Goal: Transaction & Acquisition: Obtain resource

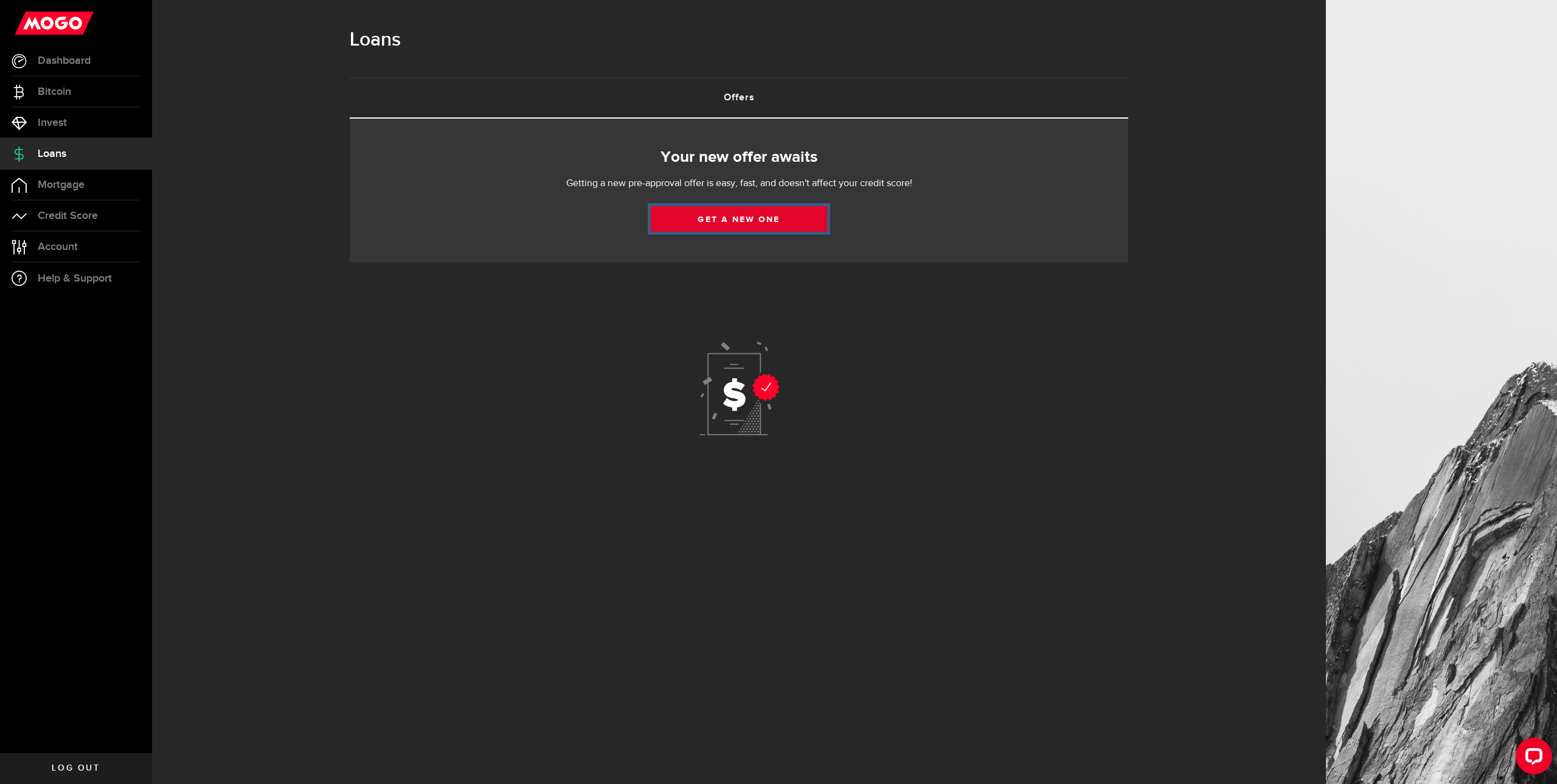
click at [705, 219] on link "Get a new one" at bounding box center [738, 219] width 176 height 26
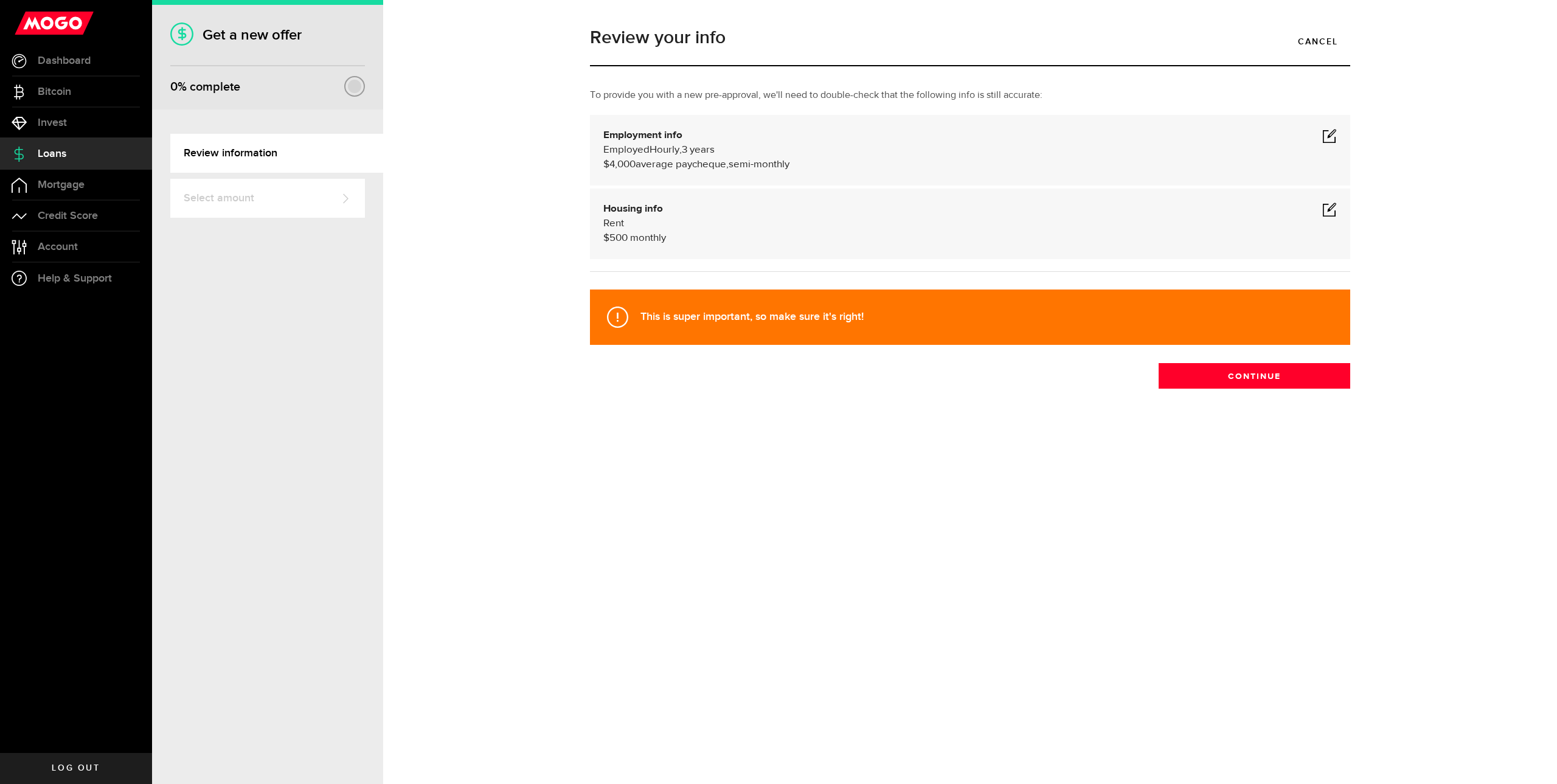
click at [1320, 137] on div "Employment info Employed Hourly , 3 years (on maternity leave) undefined annual…" at bounding box center [970, 150] width 734 height 44
click at [1323, 137] on span at bounding box center [1329, 135] width 14 height 14
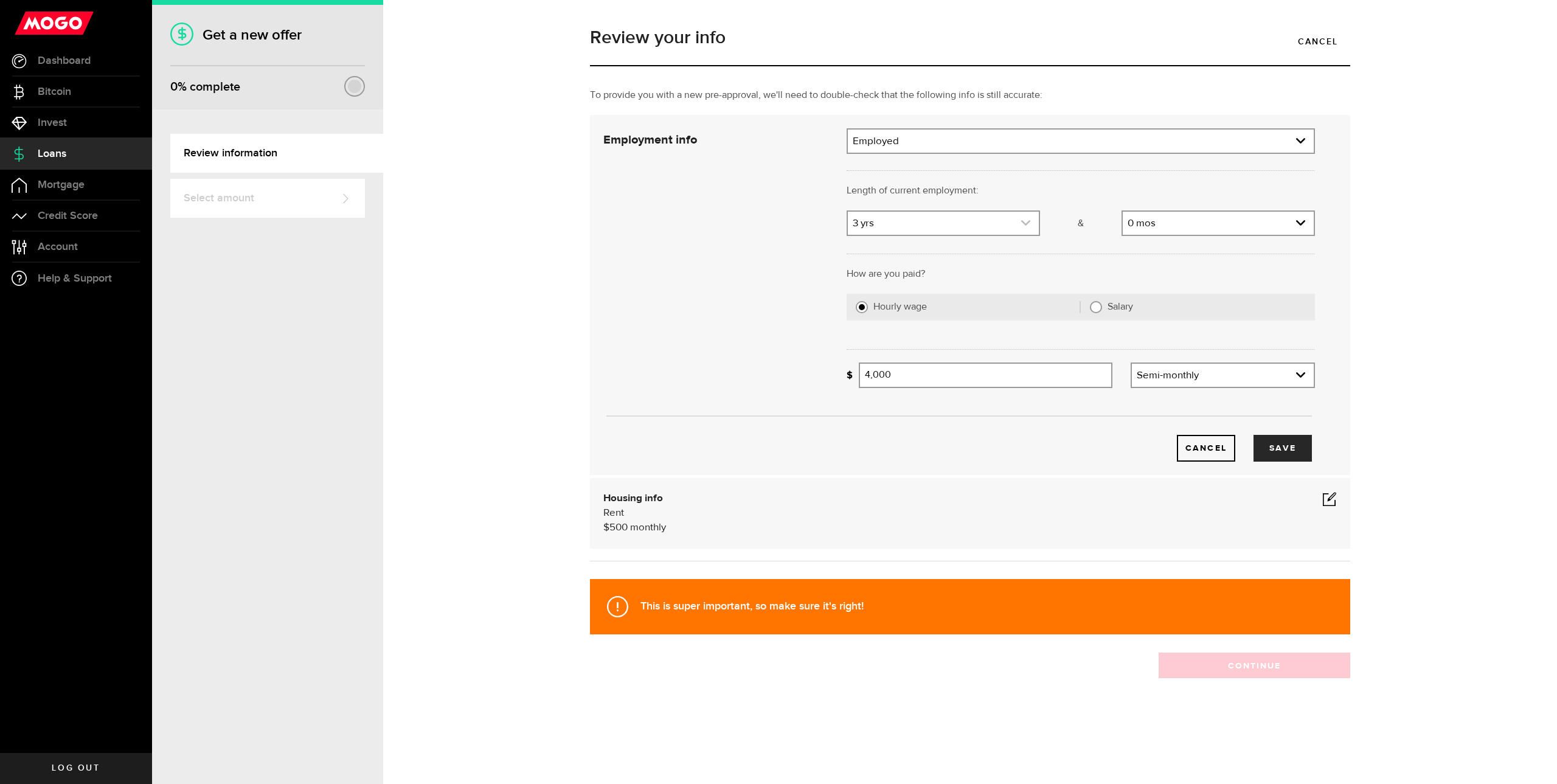
click at [1026, 219] on icon "expand select" at bounding box center [1026, 223] width 10 height 10
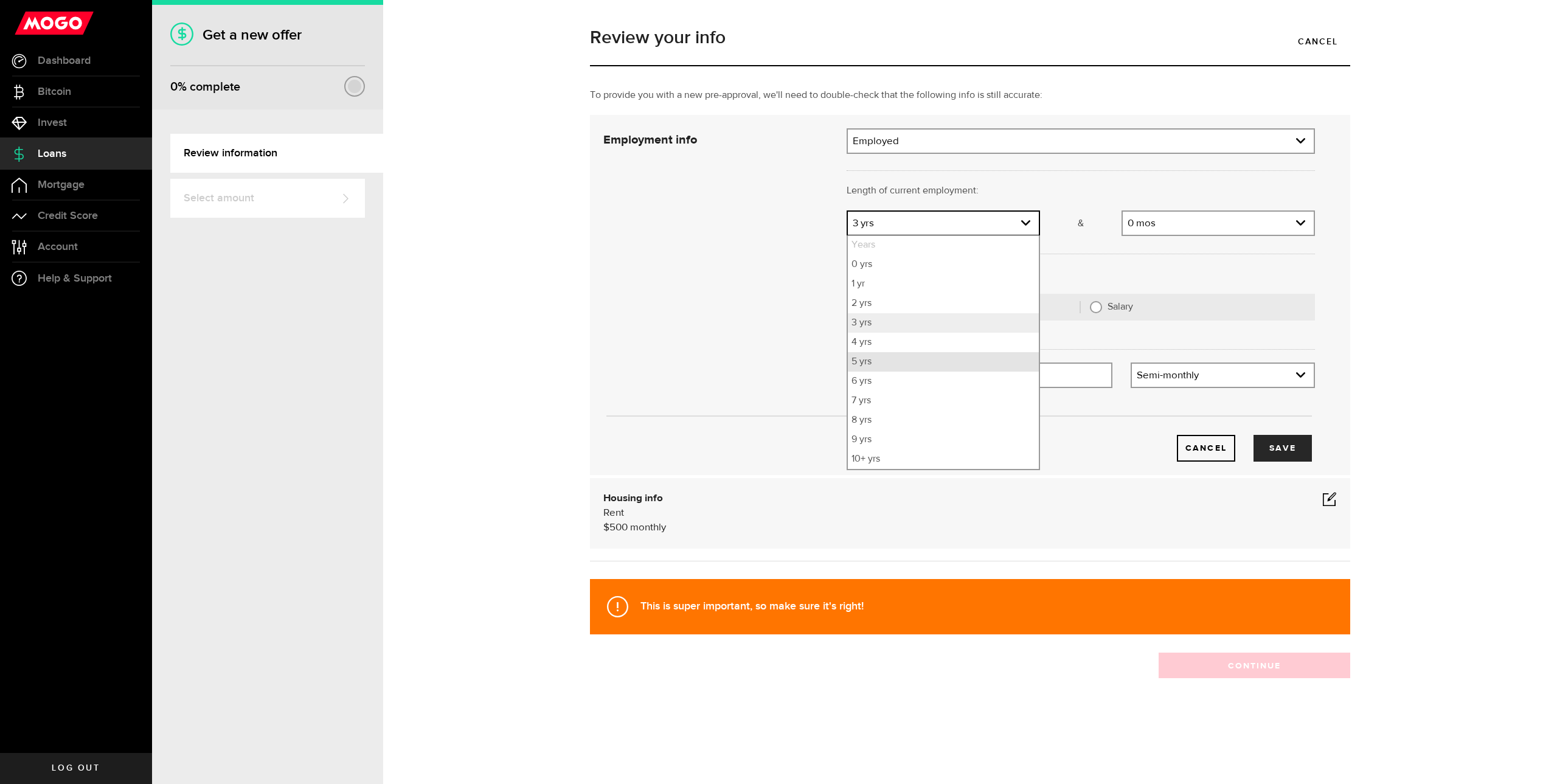
click at [877, 363] on li "5 yrs" at bounding box center [943, 362] width 191 height 20
select select "5"
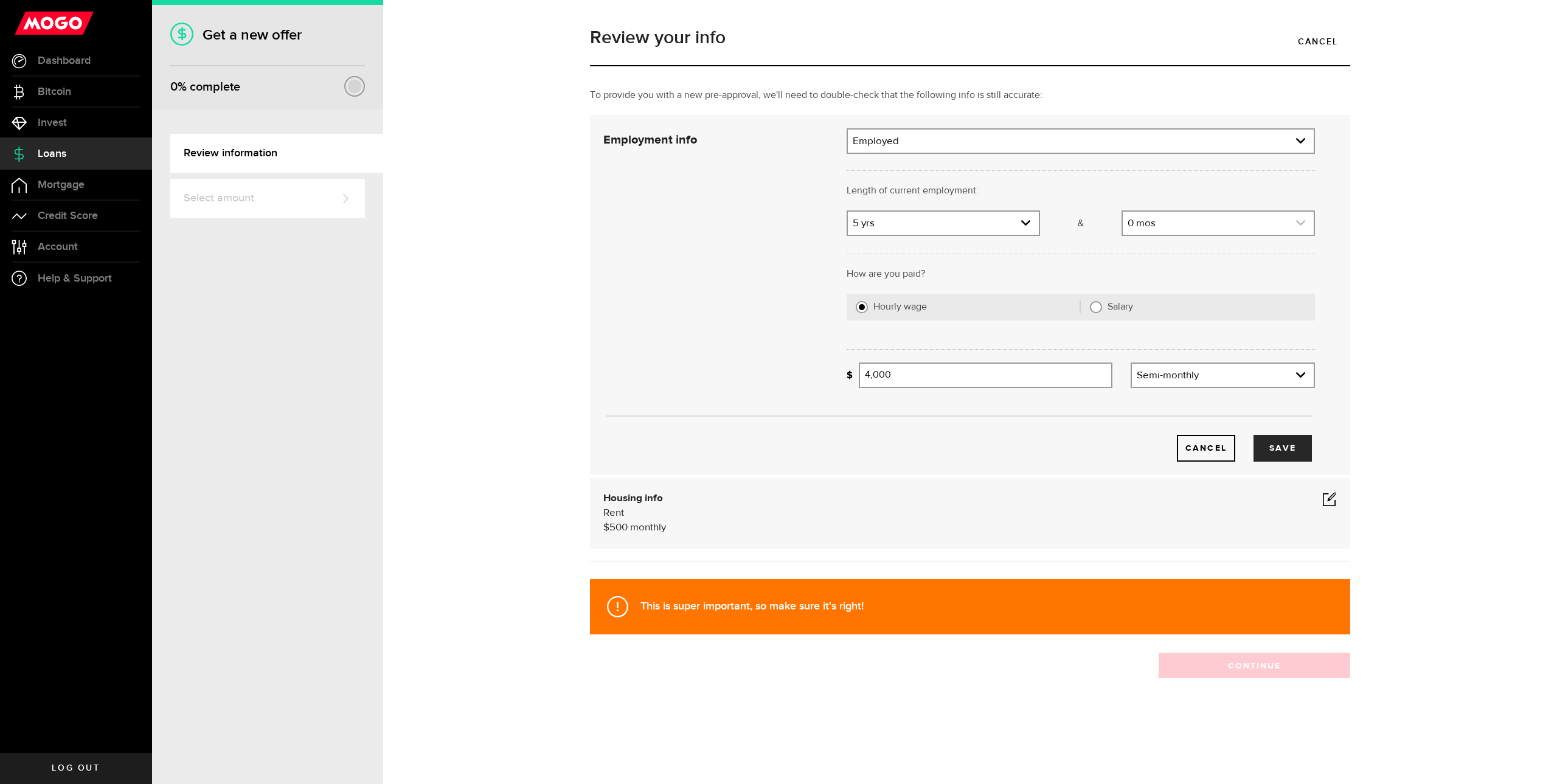
click at [1154, 220] on link "expand select" at bounding box center [1218, 223] width 191 height 23
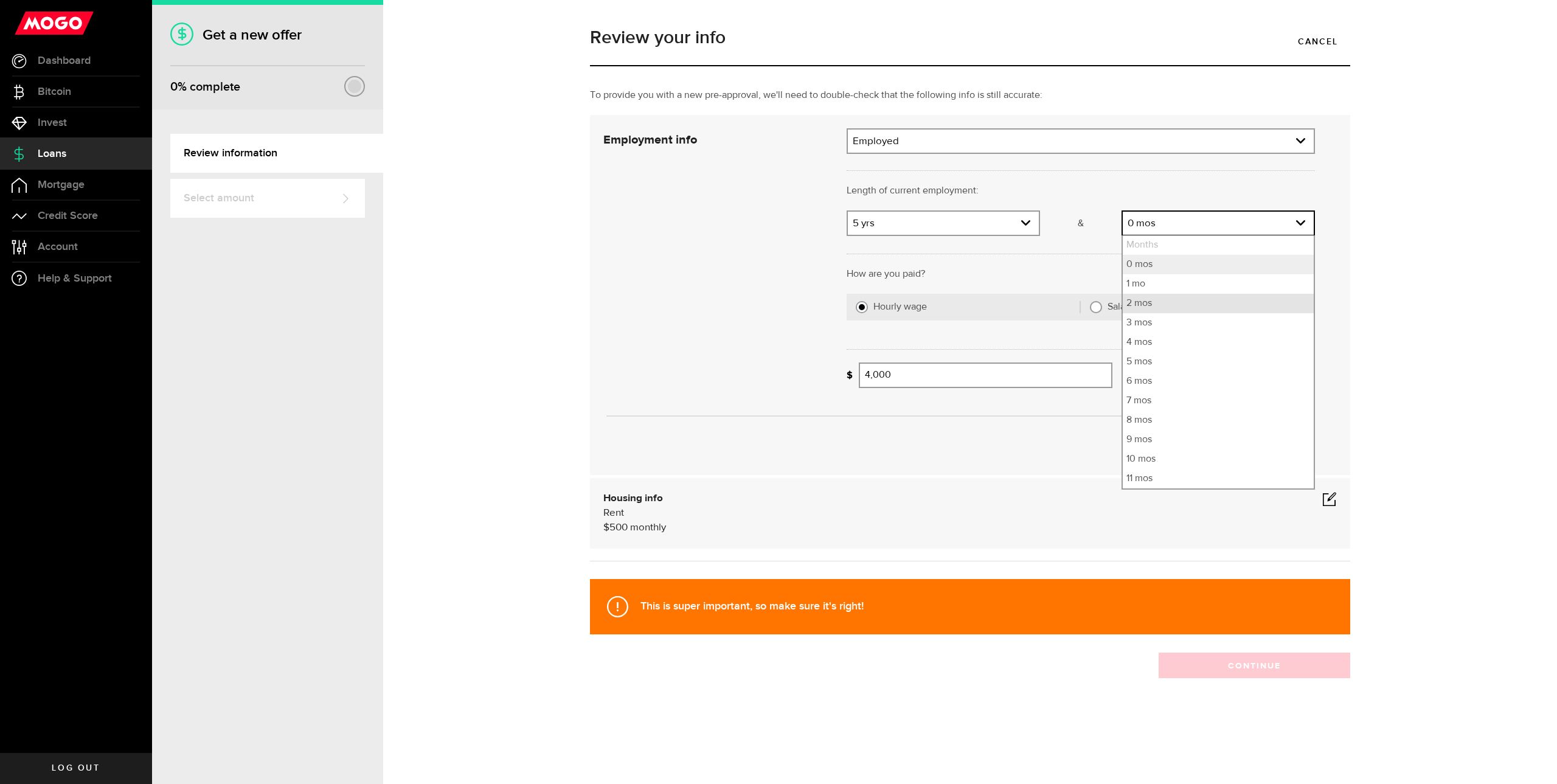
click at [1148, 310] on li "2 mos" at bounding box center [1218, 304] width 191 height 20
select select "2"
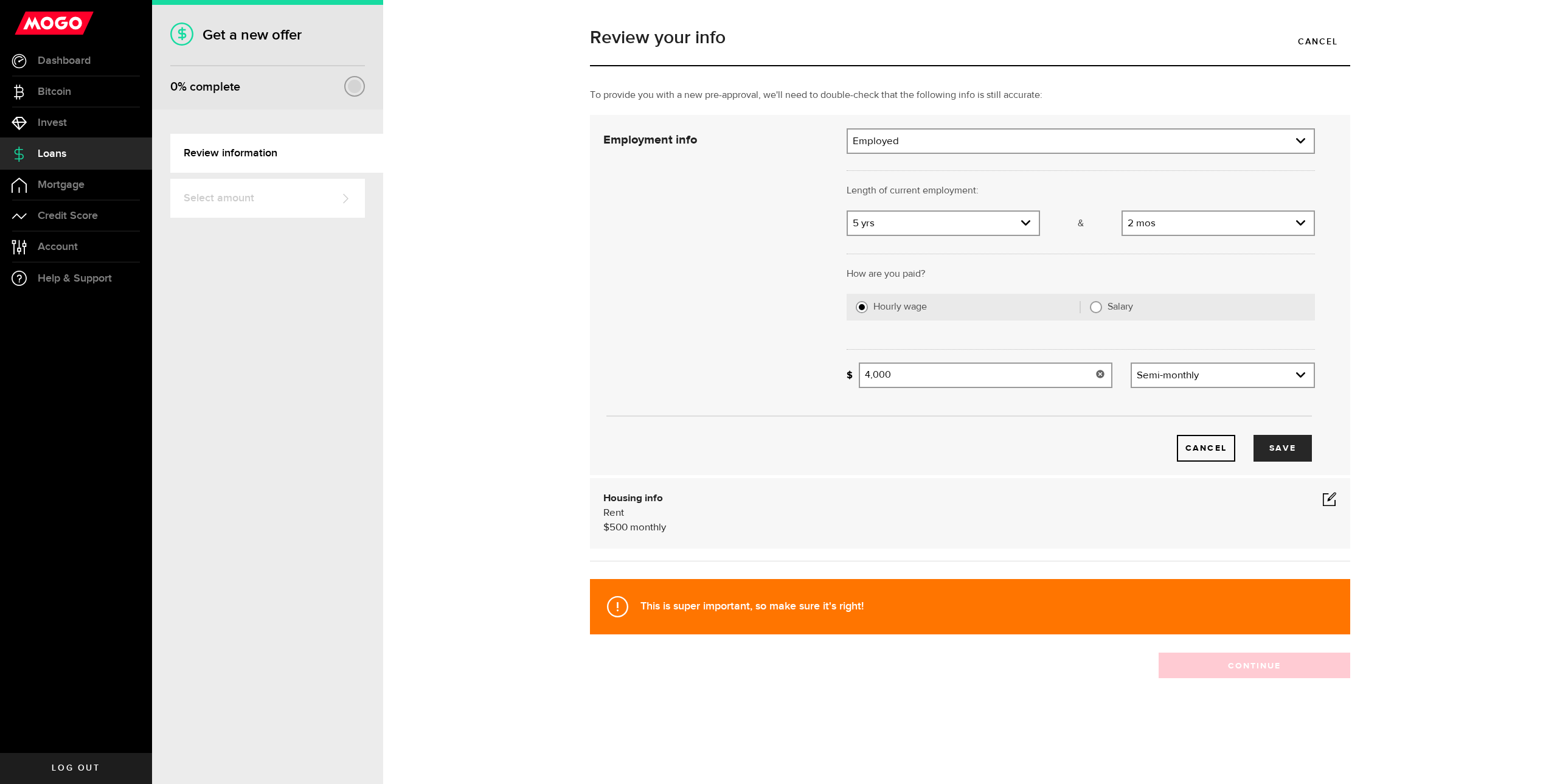
click at [1100, 374] on use at bounding box center [1100, 374] width 8 height 8
click at [1060, 374] on input "Average paycheque" at bounding box center [985, 375] width 253 height 26
drag, startPoint x: 946, startPoint y: 365, endPoint x: 846, endPoint y: 365, distance: 100.0
click at [846, 365] on div "Missing your paycheque info! 4527 Average paycheque" at bounding box center [979, 375] width 266 height 26
type input "3,500"
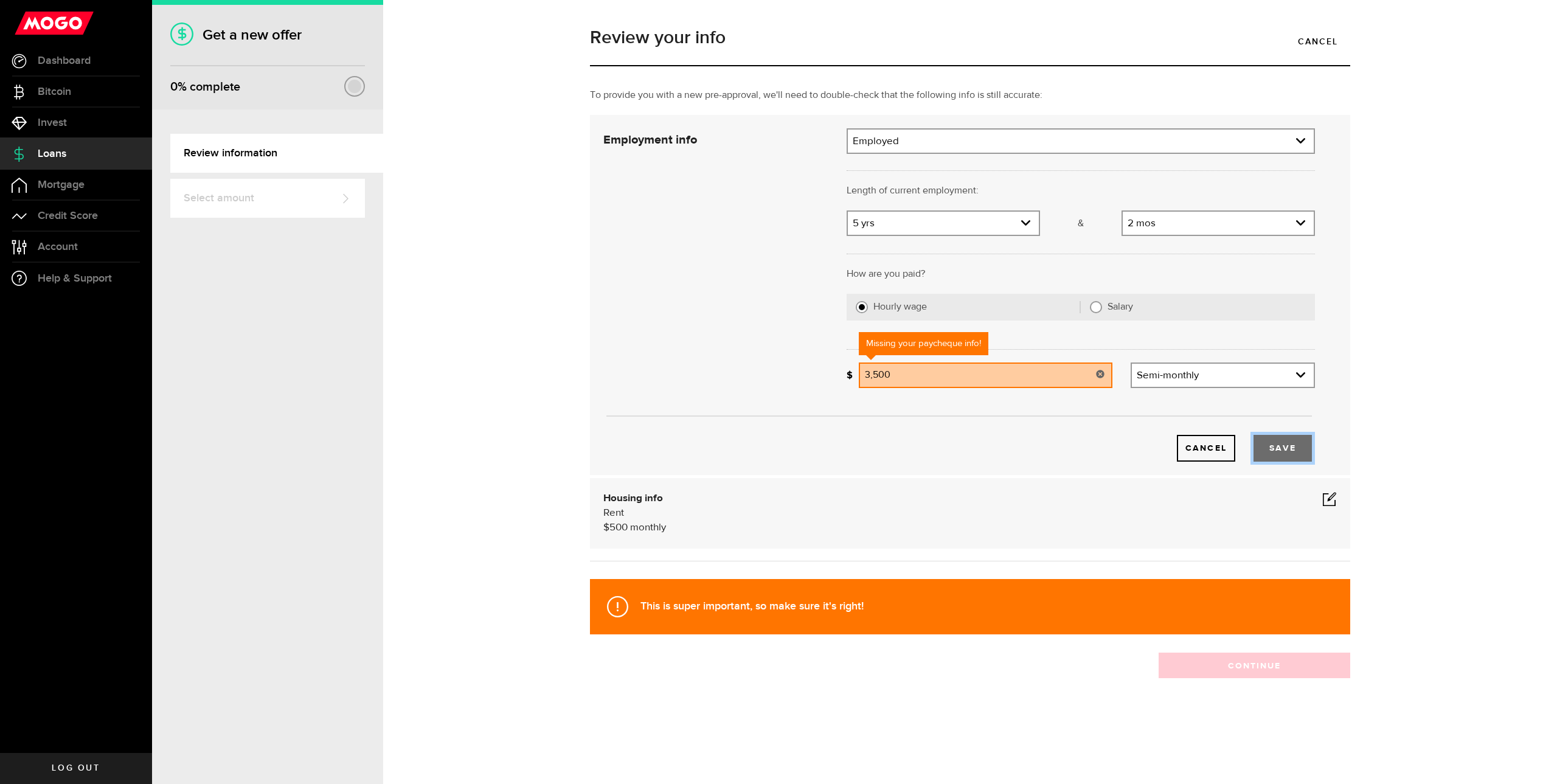
click at [1255, 441] on button "Save" at bounding box center [1282, 448] width 58 height 27
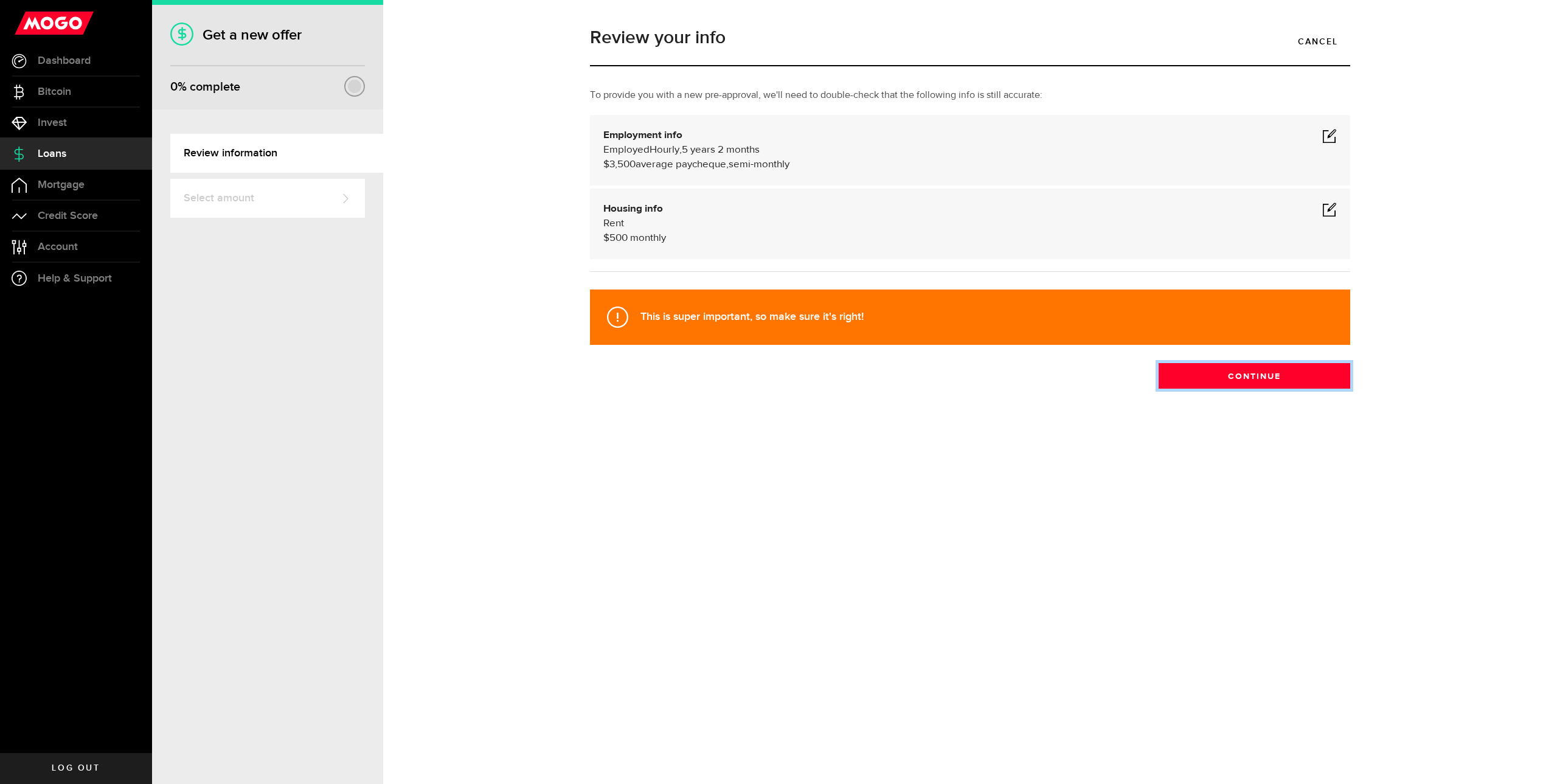
click at [1269, 380] on button "Continue" at bounding box center [1254, 376] width 192 height 26
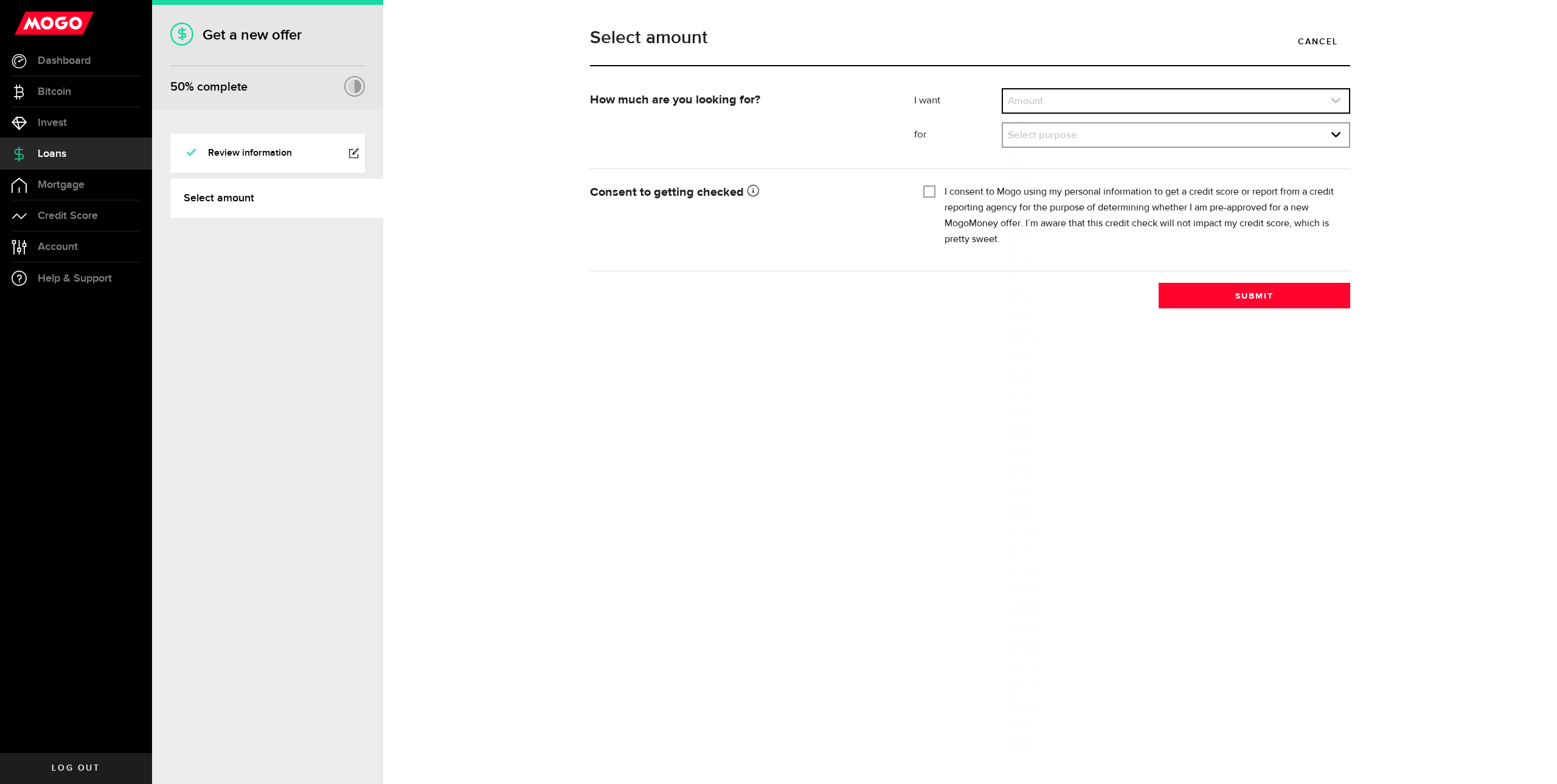
click at [1103, 98] on link "expand select" at bounding box center [1175, 101] width 346 height 23
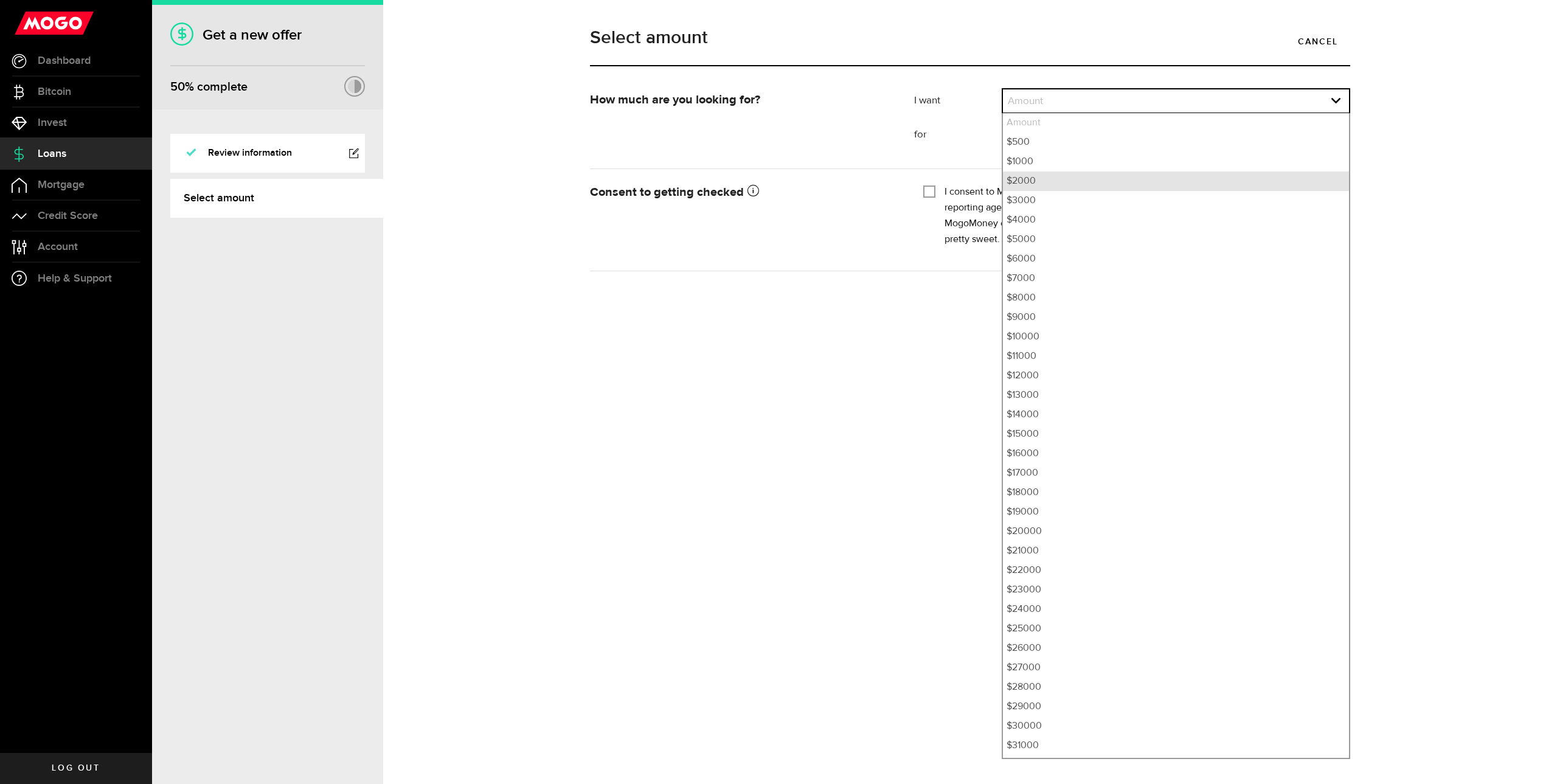
click at [1067, 177] on li "$2000" at bounding box center [1175, 181] width 346 height 20
select select "2000"
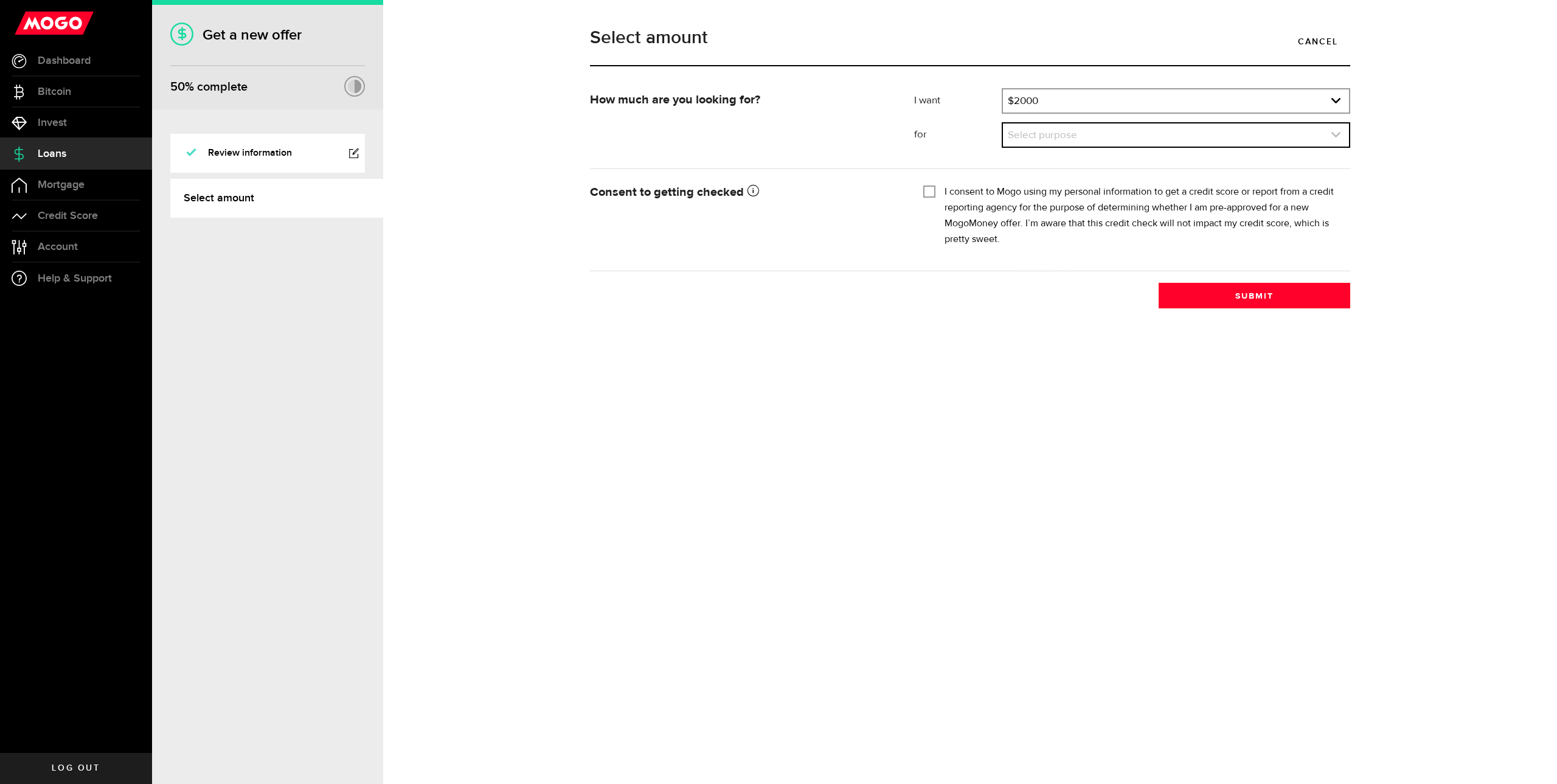
click at [1062, 141] on link "expand select" at bounding box center [1175, 135] width 346 height 23
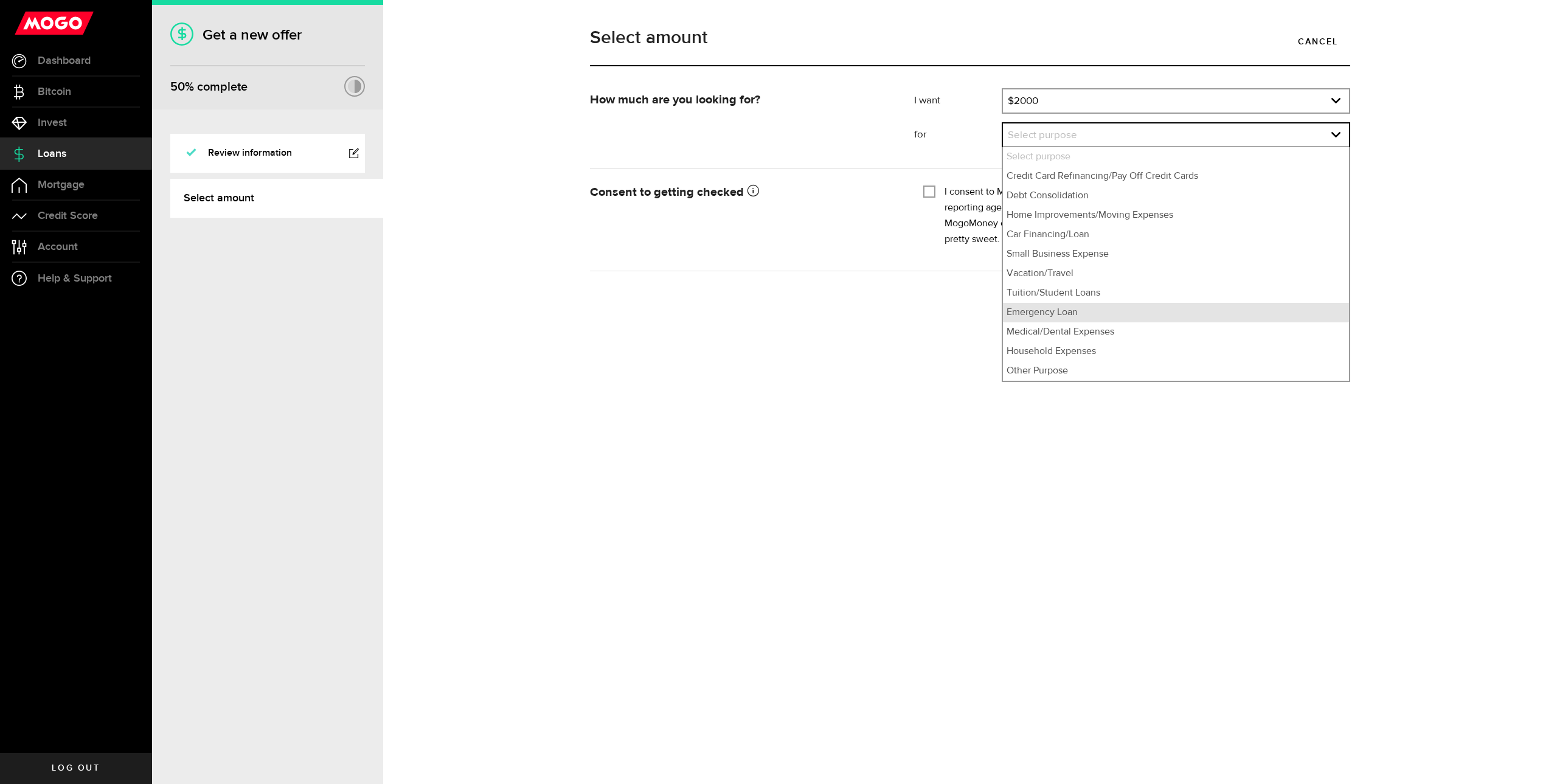
drag, startPoint x: 1048, startPoint y: 315, endPoint x: 1053, endPoint y: 312, distance: 5.8
click at [1052, 312] on li "Emergency Loan" at bounding box center [1175, 313] width 346 height 20
select select "Emergency Loan"
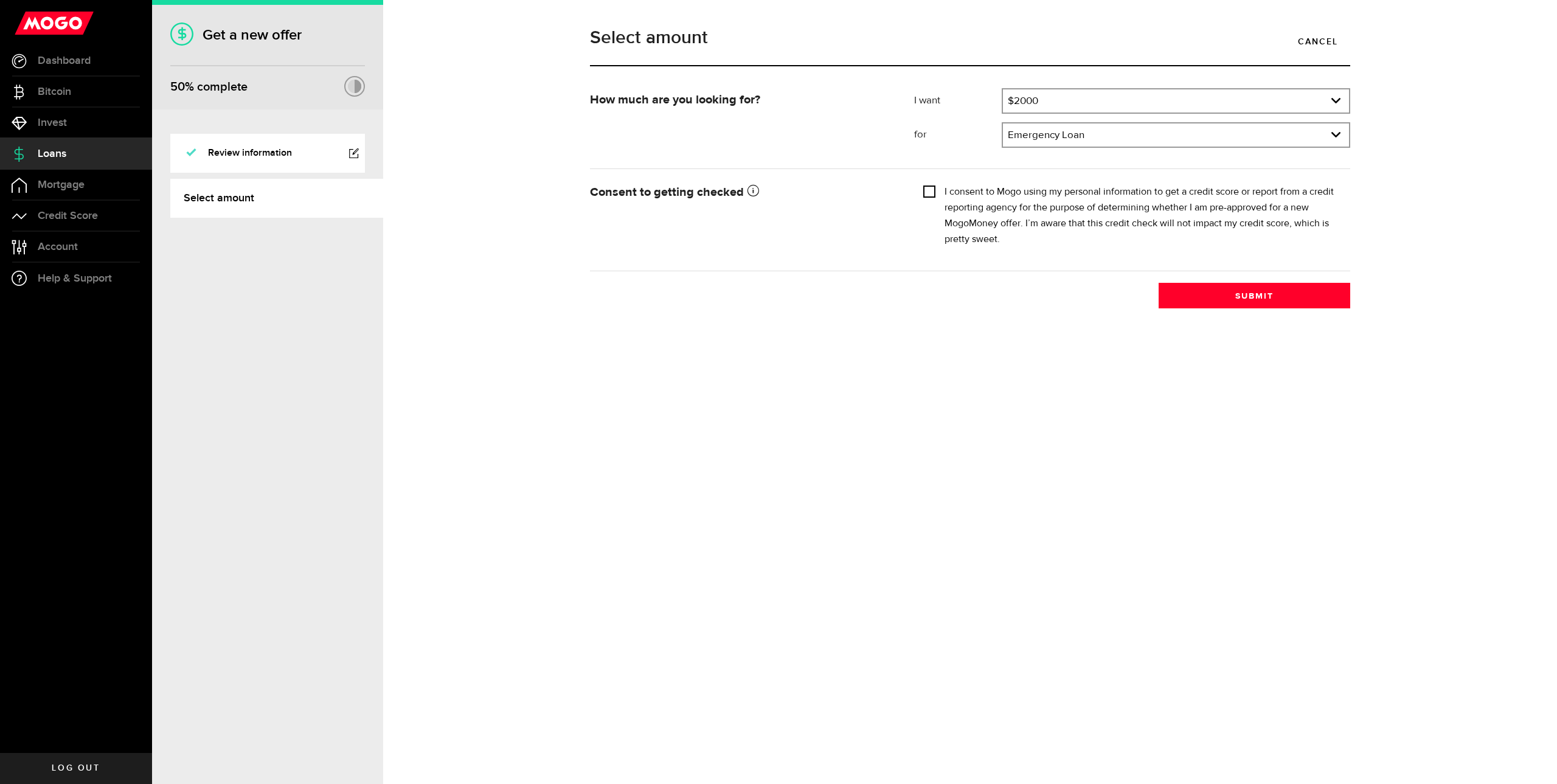
click at [930, 185] on input "I consent to Mogo using my personal information to get a credit score or report…" at bounding box center [929, 190] width 12 height 12
checkbox input "true"
click at [1266, 317] on div "Select amount Cancel How much are you looking for? I want Amount How much credi…" at bounding box center [969, 392] width 1173 height 784
click at [1264, 306] on button "Submit" at bounding box center [1254, 295] width 192 height 26
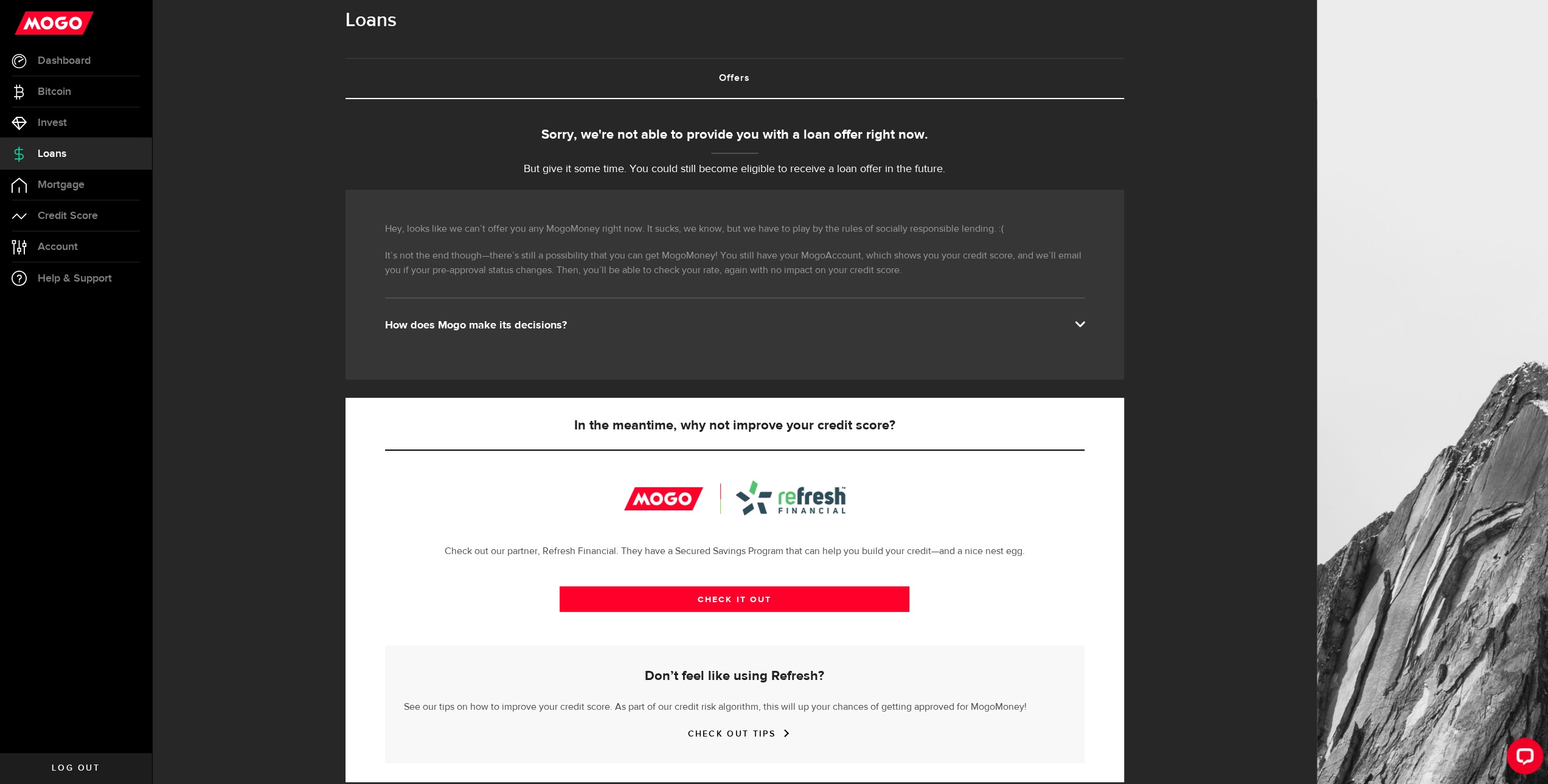
scroll to position [36, 0]
